Goal: Learn about a topic

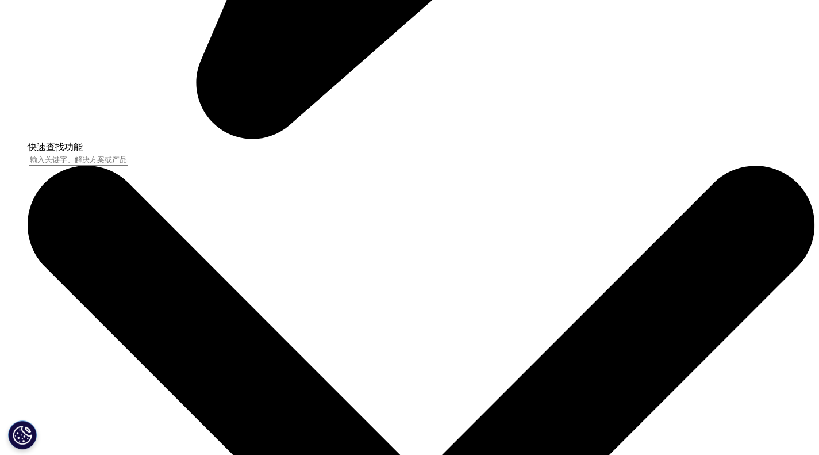
scroll to position [1377, 0]
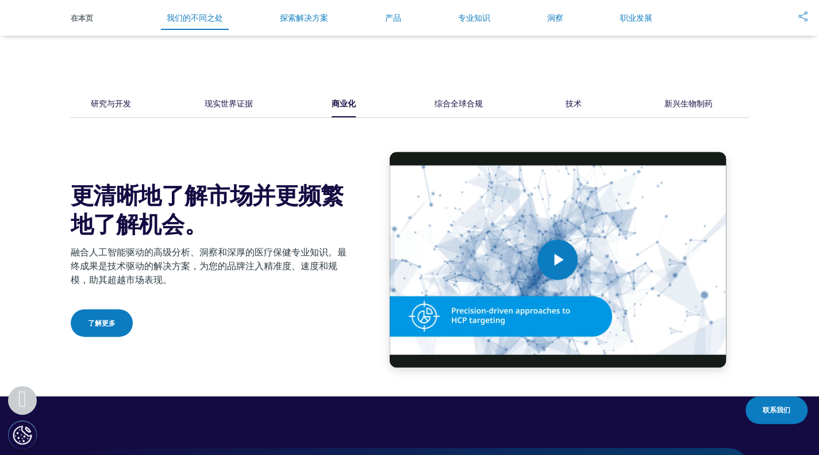
click at [458, 109] on font "综合全球合规" at bounding box center [459, 103] width 48 height 11
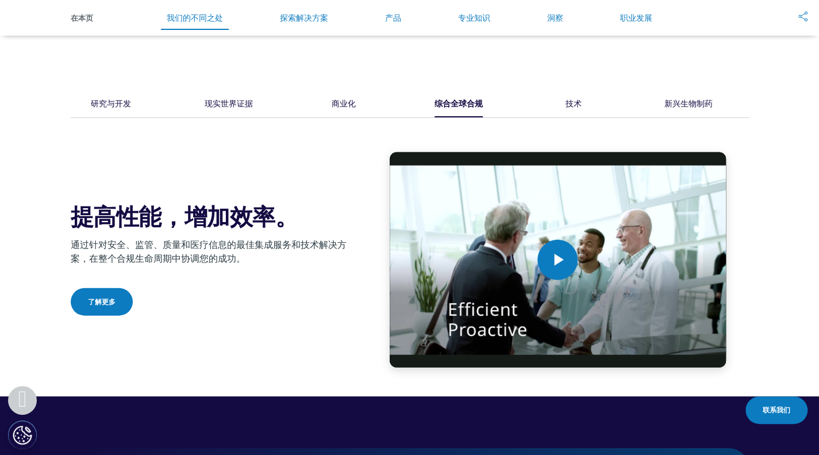
click at [580, 109] on font "技术" at bounding box center [574, 103] width 16 height 11
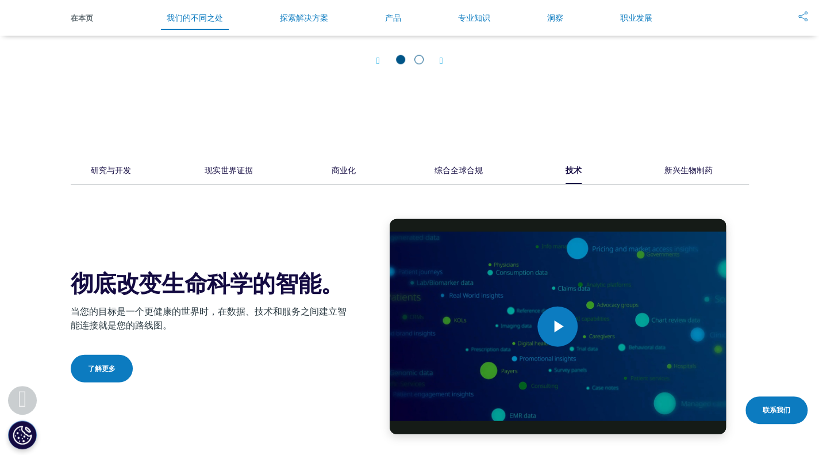
click at [675, 167] on font "新兴生物制药" at bounding box center [688, 169] width 48 height 11
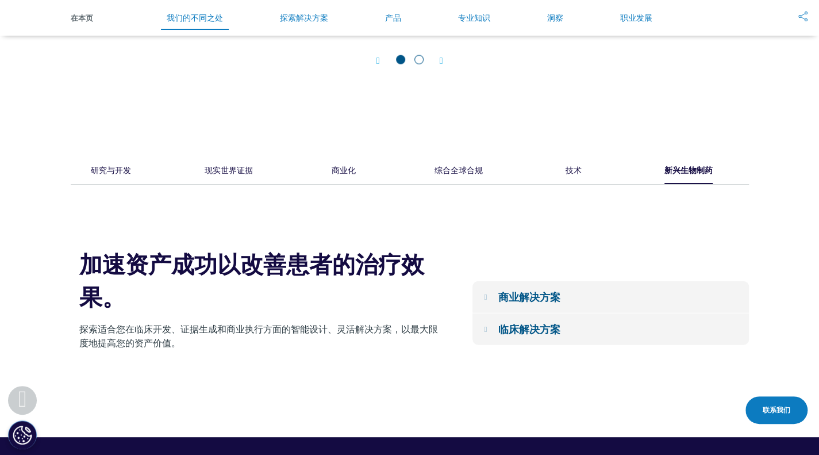
click at [110, 171] on font "研究与开发" at bounding box center [111, 169] width 40 height 11
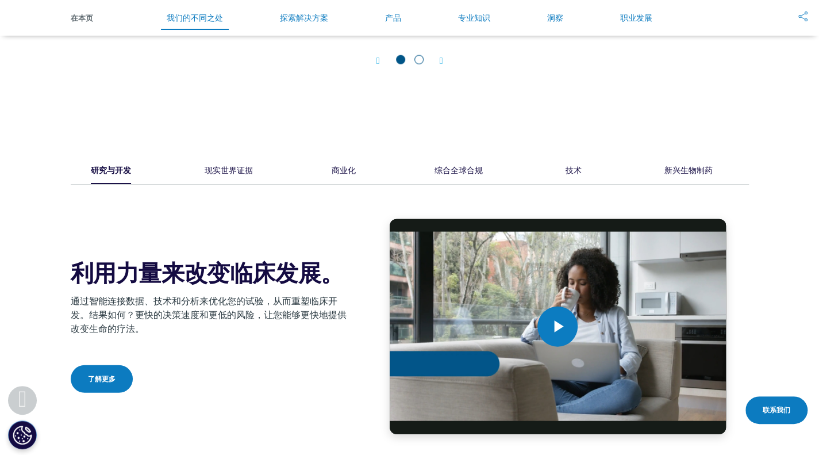
click at [221, 171] on font "现实世界证据" at bounding box center [229, 169] width 48 height 11
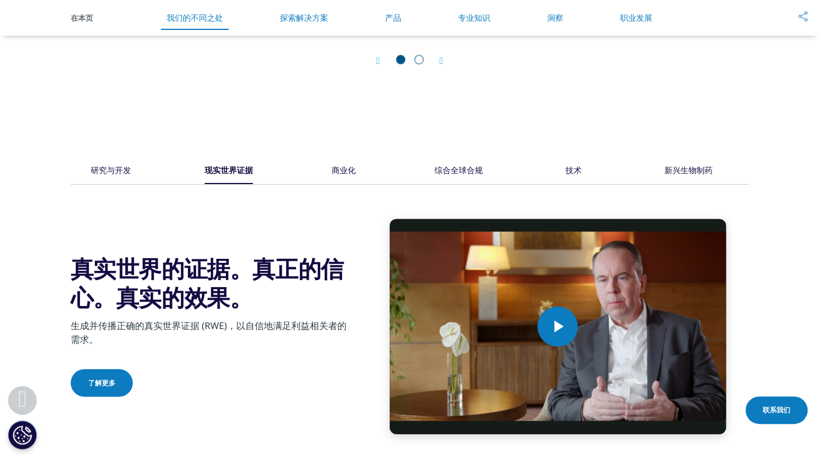
click at [359, 172] on div "商业化" at bounding box center [343, 171] width 34 height 25
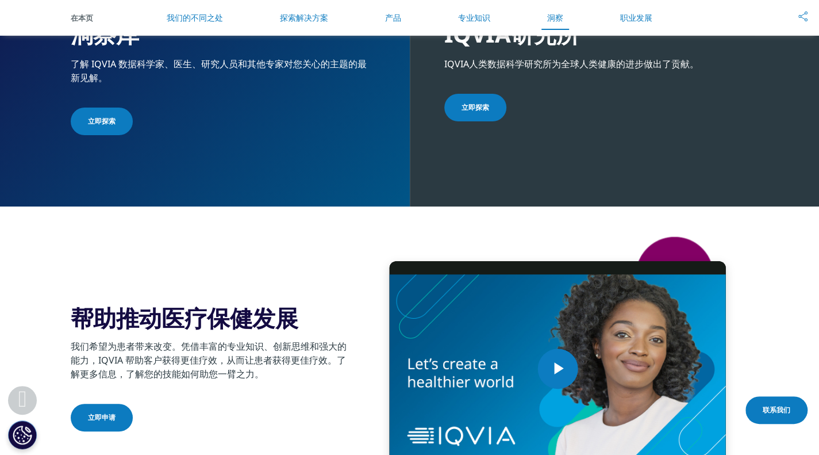
scroll to position [2699, 0]
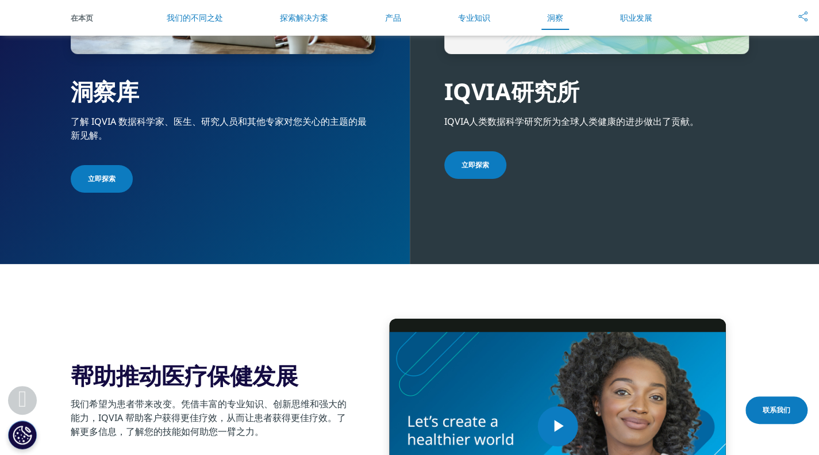
click at [9, 296] on section "Video Player is loading. Play Video Play Skip Backward Skip Forward Mute Curren…" at bounding box center [409, 426] width 819 height 324
